Goal: Task Accomplishment & Management: Complete application form

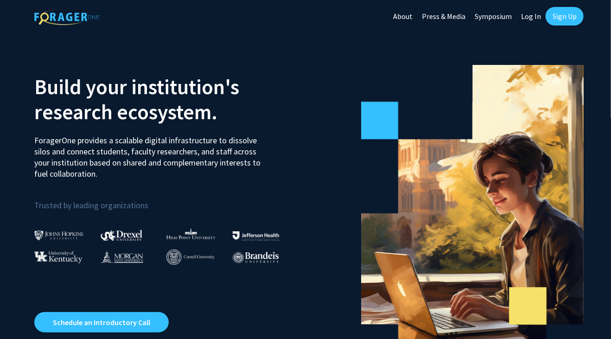
click at [531, 16] on link "Log In" at bounding box center [530, 16] width 29 height 32
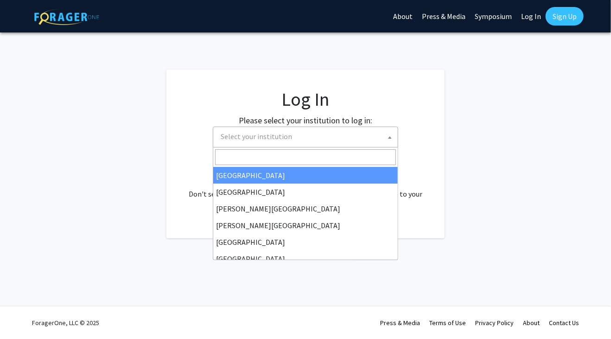
click at [314, 140] on span "Select your institution" at bounding box center [307, 136] width 181 height 19
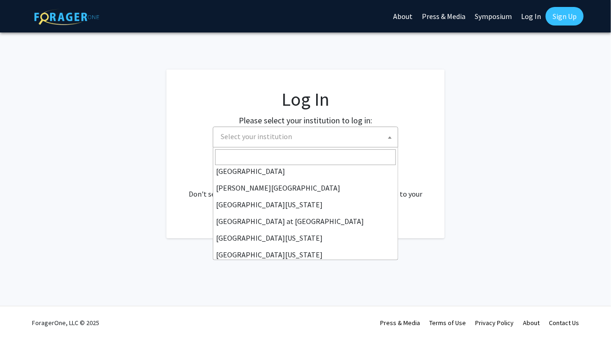
scroll to position [324, 0]
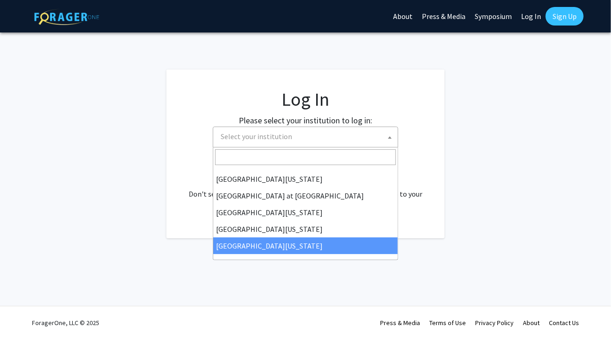
select select "33"
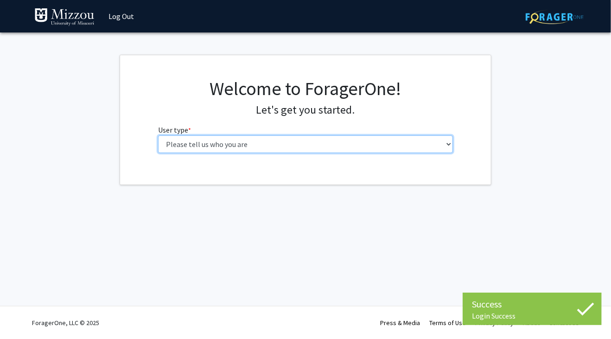
click at [158, 135] on select "Please tell us who you are Undergraduate Student Master's Student Doctoral Cand…" at bounding box center [305, 144] width 295 height 18
select select "5: faculty"
click option "Faculty" at bounding box center [0, 0] width 0 height 0
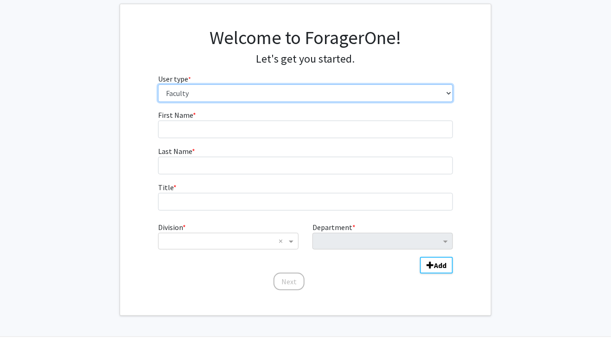
scroll to position [46, 0]
